Goal: Contribute content

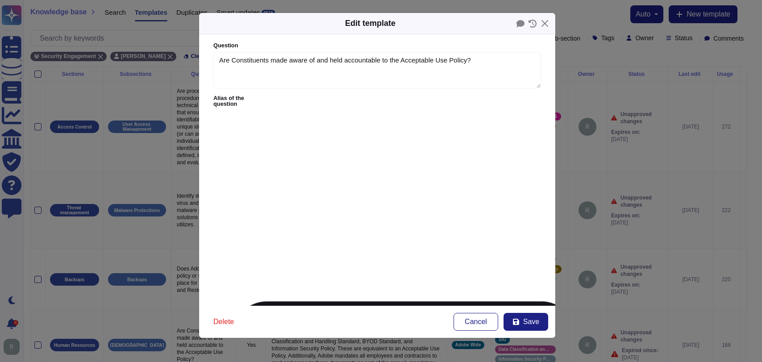
scroll to position [132, 0]
type textarea "Are Constituents made aware of and held accountable to the Acceptable Use Polic…"
type textarea "Adobe ensures that constituents are made aware of and held accountable to the A…"
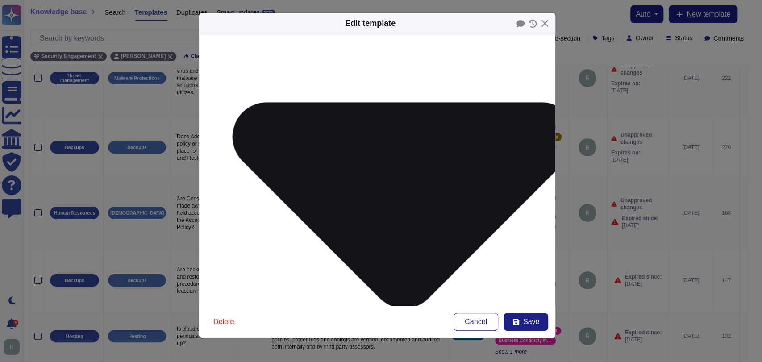
scroll to position [199, 0]
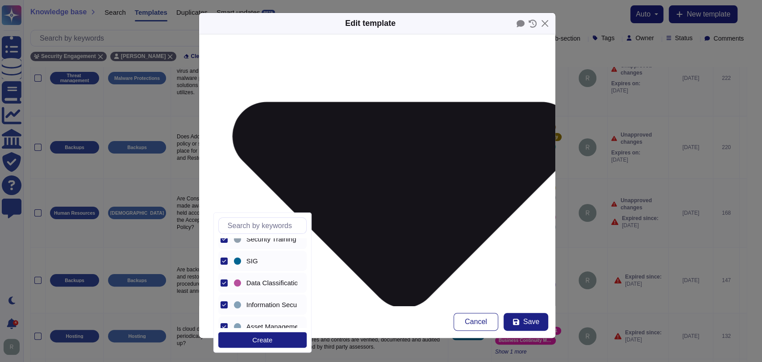
scroll to position [32, 0]
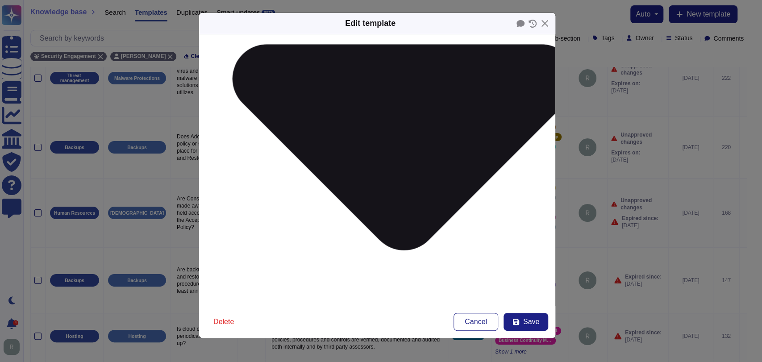
scroll to position [279, 0]
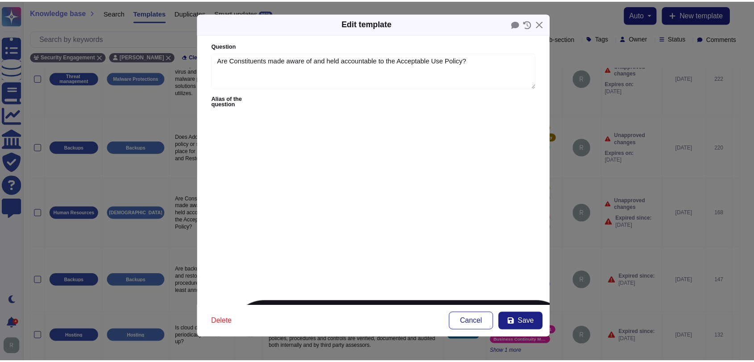
scroll to position [20, 0]
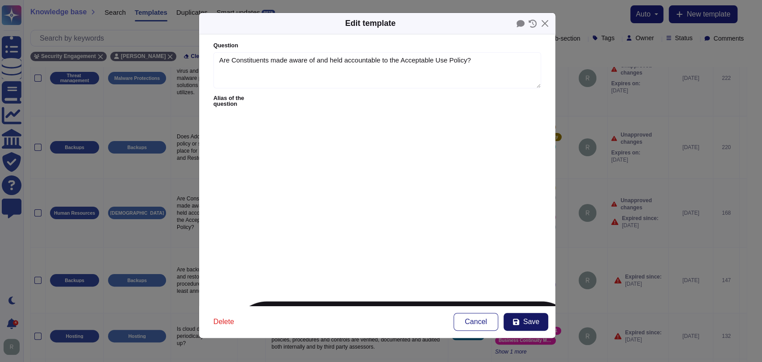
click at [518, 319] on icon at bounding box center [515, 321] width 7 height 7
type input "[DATE]"
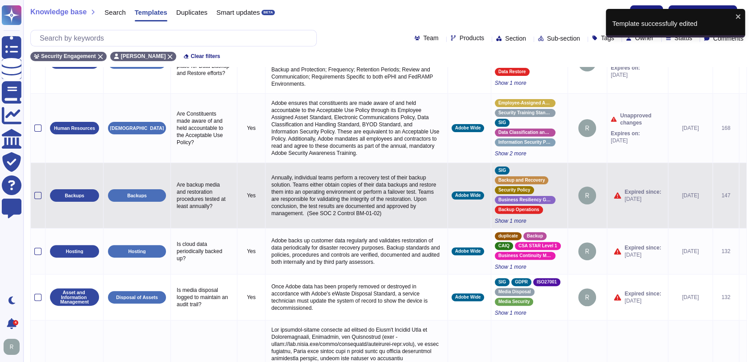
scroll to position [217, 0]
